Goal: Information Seeking & Learning: Learn about a topic

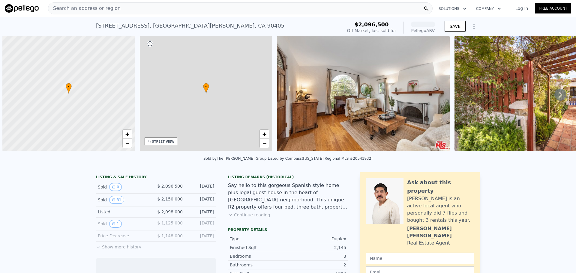
scroll to position [0, 2]
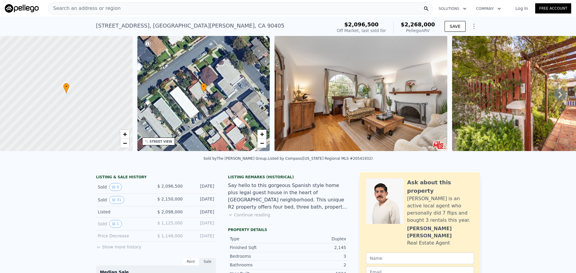
click at [559, 97] on icon at bounding box center [560, 95] width 12 height 12
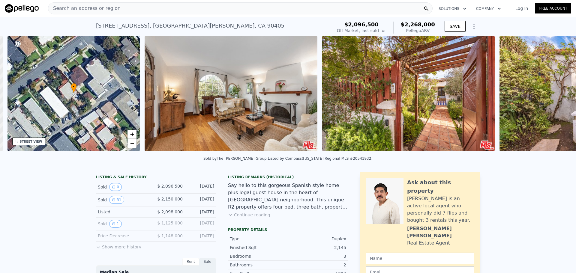
scroll to position [0, 140]
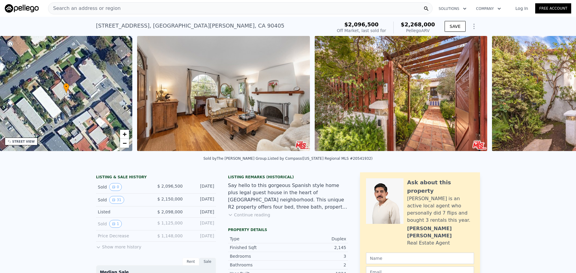
click at [559, 97] on div "• + − • + − STREET VIEW Loading... SATELLITE VIEW" at bounding box center [288, 94] width 576 height 117
click at [361, 118] on img at bounding box center [401, 93] width 173 height 115
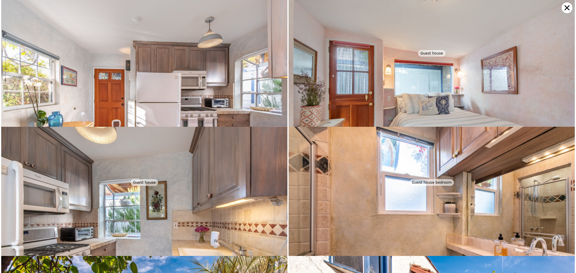
scroll to position [1552, 0]
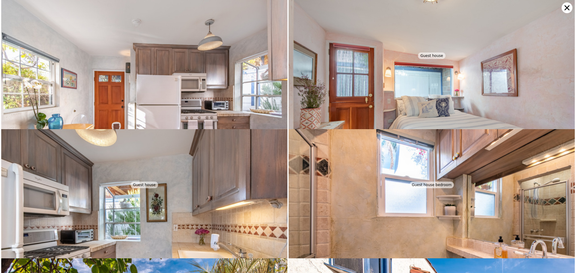
click at [565, 6] on icon at bounding box center [567, 7] width 5 height 5
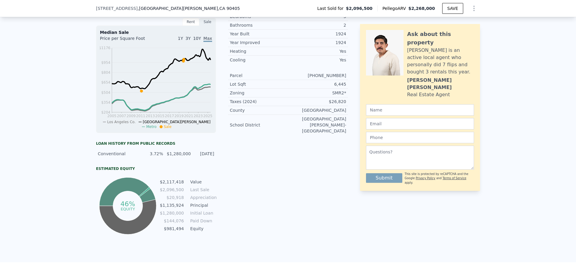
scroll to position [148, 0]
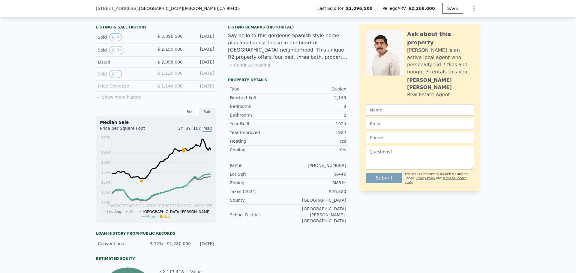
click at [249, 72] on div "Listing Remarks (Historical) Say hello to this gorgeous Spanish style home plus…" at bounding box center [288, 50] width 120 height 50
click at [250, 68] on button "Continue reading" at bounding box center [249, 65] width 42 height 6
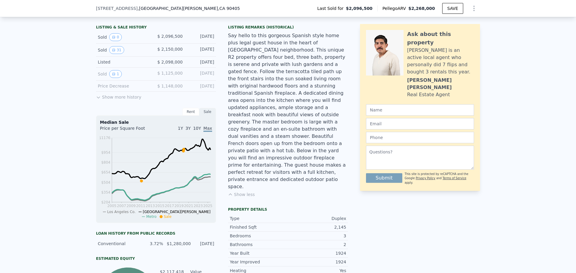
click at [98, 100] on icon at bounding box center [98, 97] width 5 height 5
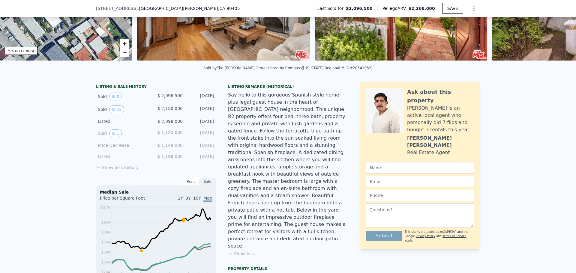
scroll to position [88, 0]
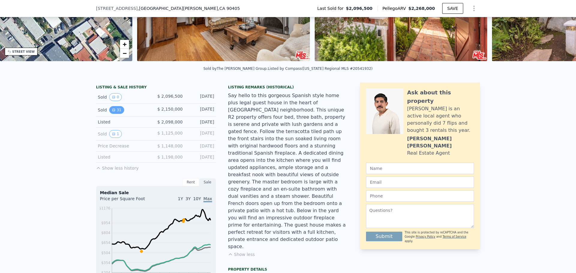
click at [109, 112] on button "31" at bounding box center [116, 110] width 15 height 8
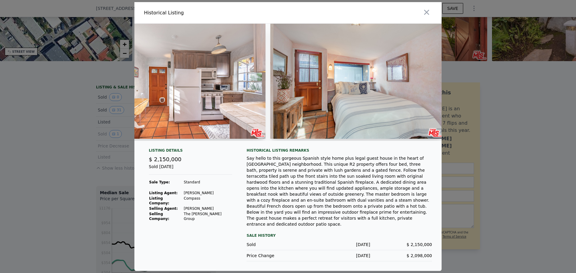
scroll to position [0, 4595]
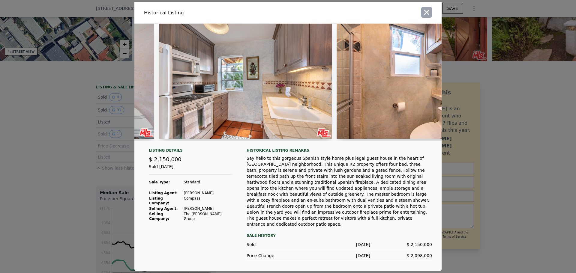
click at [426, 15] on icon "button" at bounding box center [426, 12] width 8 height 8
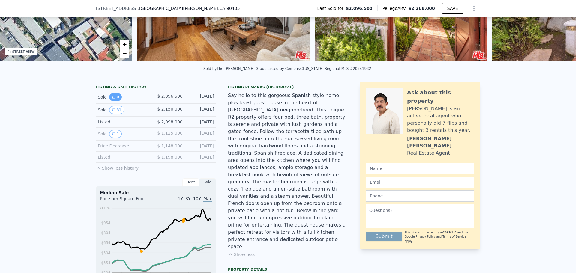
click at [113, 99] on button "0" at bounding box center [115, 97] width 13 height 8
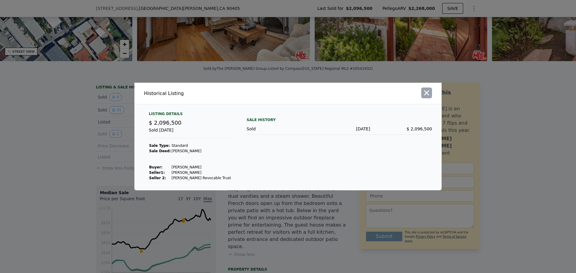
click at [428, 94] on icon "button" at bounding box center [426, 93] width 8 height 8
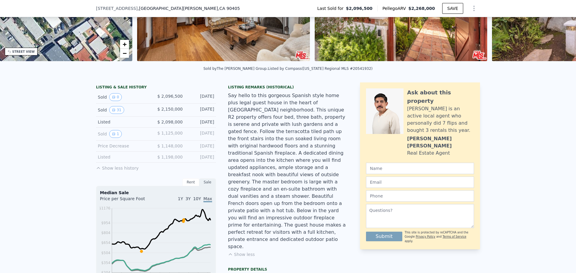
click at [98, 171] on icon at bounding box center [98, 168] width 5 height 5
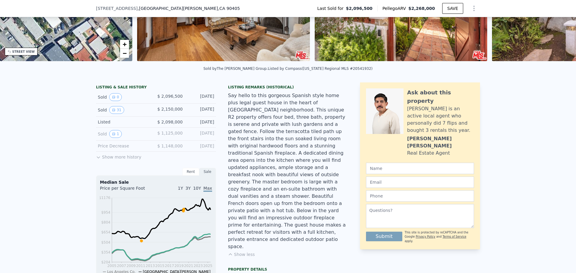
click at [107, 160] on button "Show more history" at bounding box center [118, 156] width 45 height 8
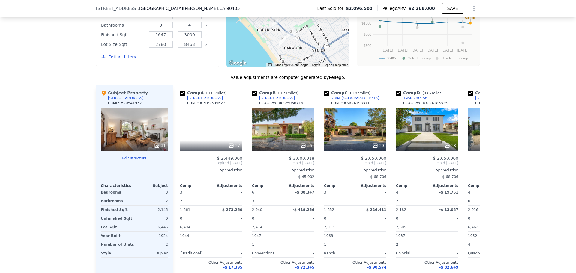
scroll to position [628, 0]
click at [469, 158] on icon at bounding box center [473, 164] width 12 height 12
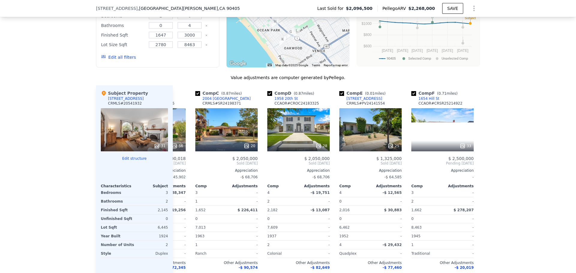
scroll to position [0, 144]
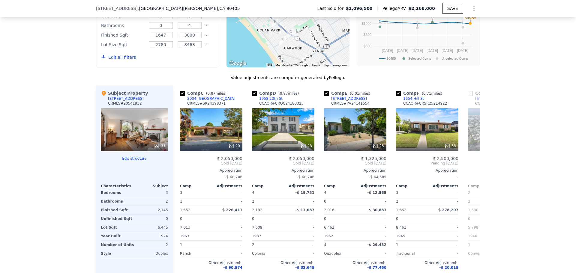
click at [469, 161] on span "Sold [DATE]" at bounding box center [499, 163] width 62 height 5
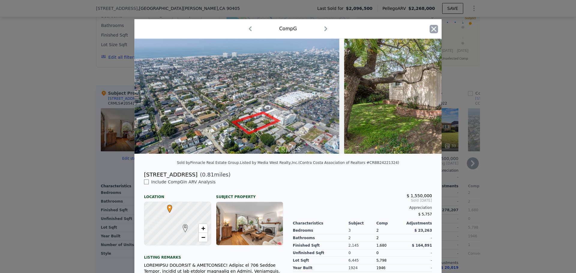
click at [430, 30] on icon "button" at bounding box center [434, 29] width 8 height 8
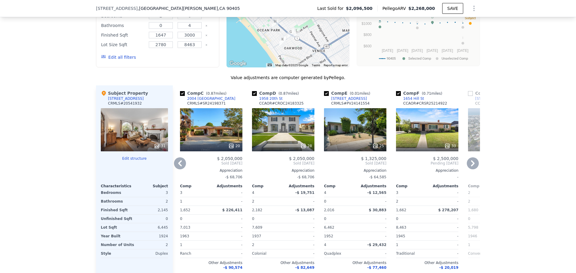
click at [474, 158] on icon at bounding box center [473, 164] width 12 height 12
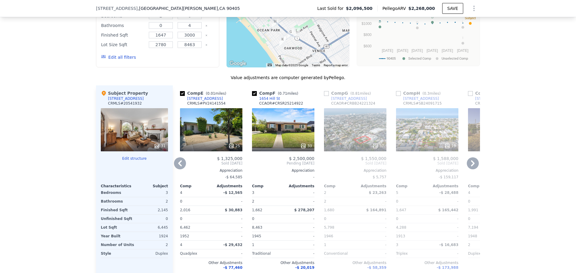
click at [474, 158] on icon at bounding box center [473, 164] width 12 height 12
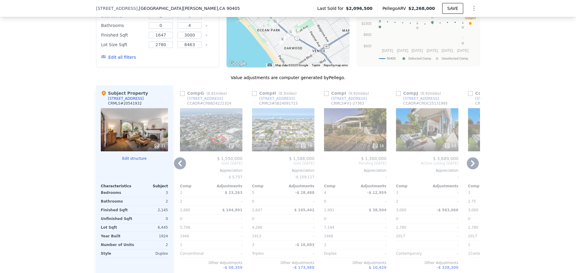
click at [474, 158] on icon at bounding box center [473, 164] width 12 height 12
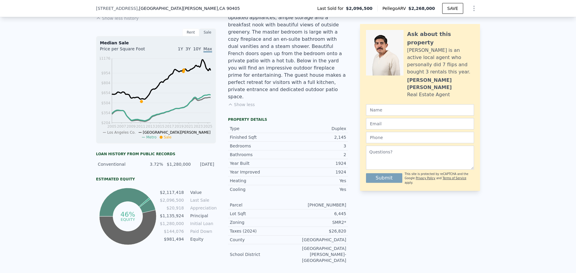
scroll to position [448, 0]
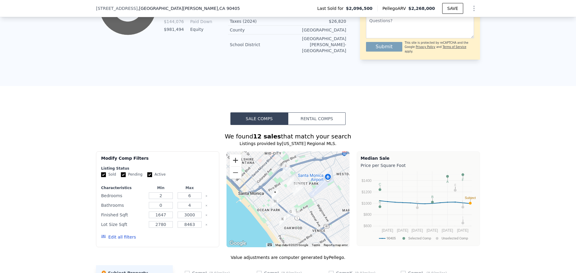
click at [237, 155] on button "Zoom in" at bounding box center [236, 161] width 12 height 12
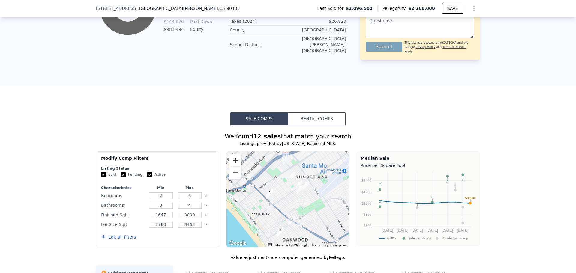
click at [237, 155] on button "Zoom in" at bounding box center [236, 161] width 12 height 12
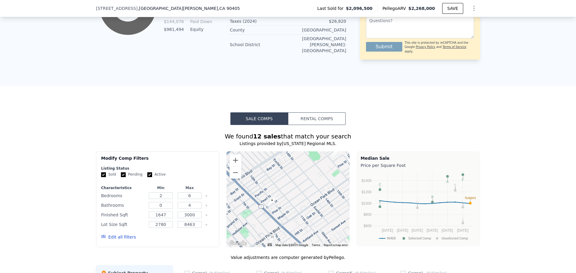
drag, startPoint x: 248, startPoint y: 167, endPoint x: 286, endPoint y: 177, distance: 38.8
click at [286, 177] on div at bounding box center [288, 200] width 123 height 96
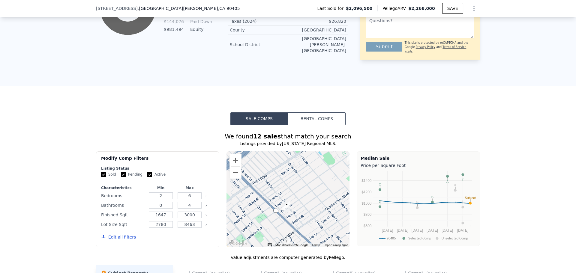
click at [284, 202] on img "832 Cedar St" at bounding box center [287, 207] width 7 height 10
